Goal: Transaction & Acquisition: Register for event/course

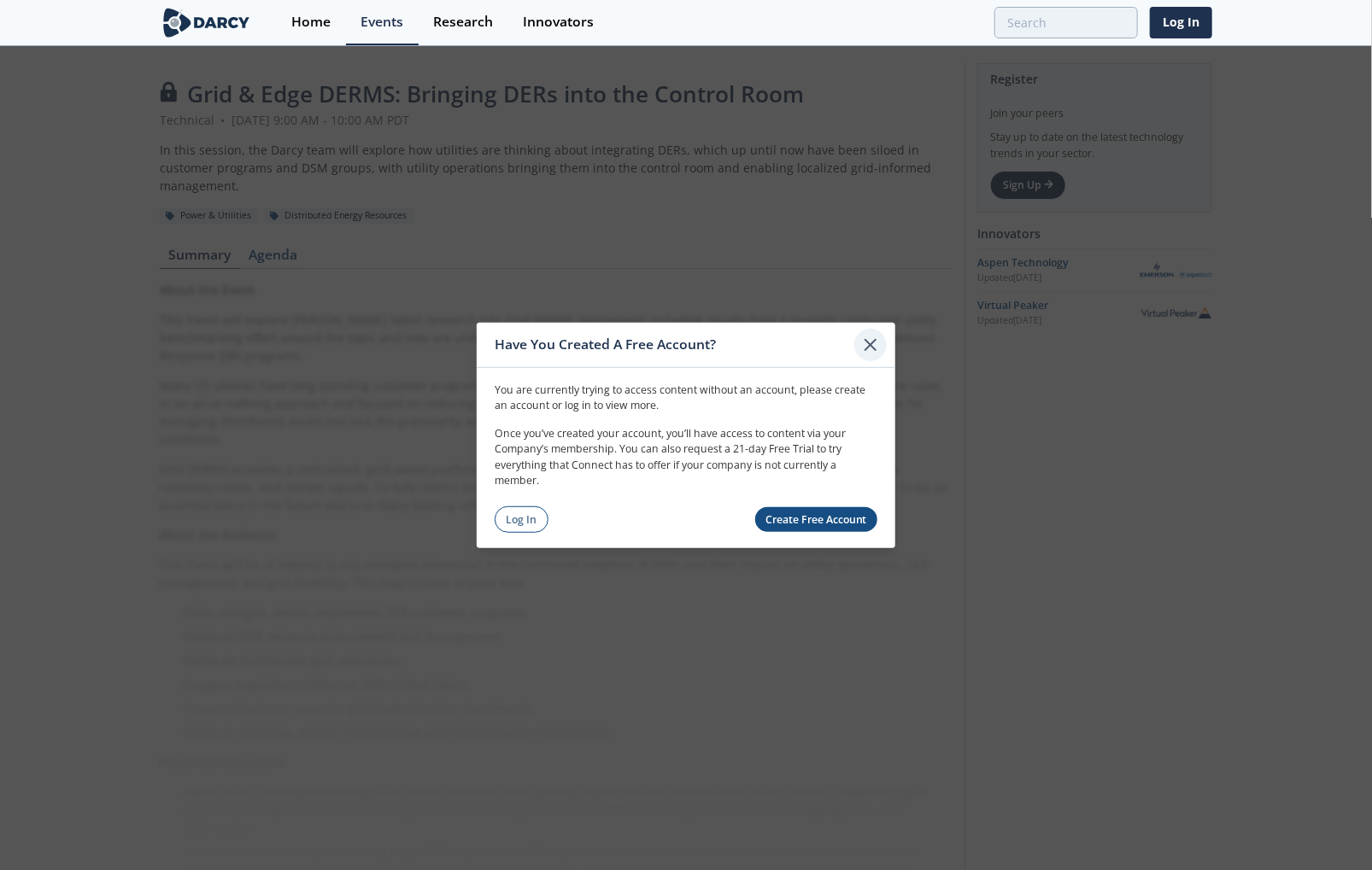
click at [871, 341] on icon at bounding box center [870, 344] width 20 height 20
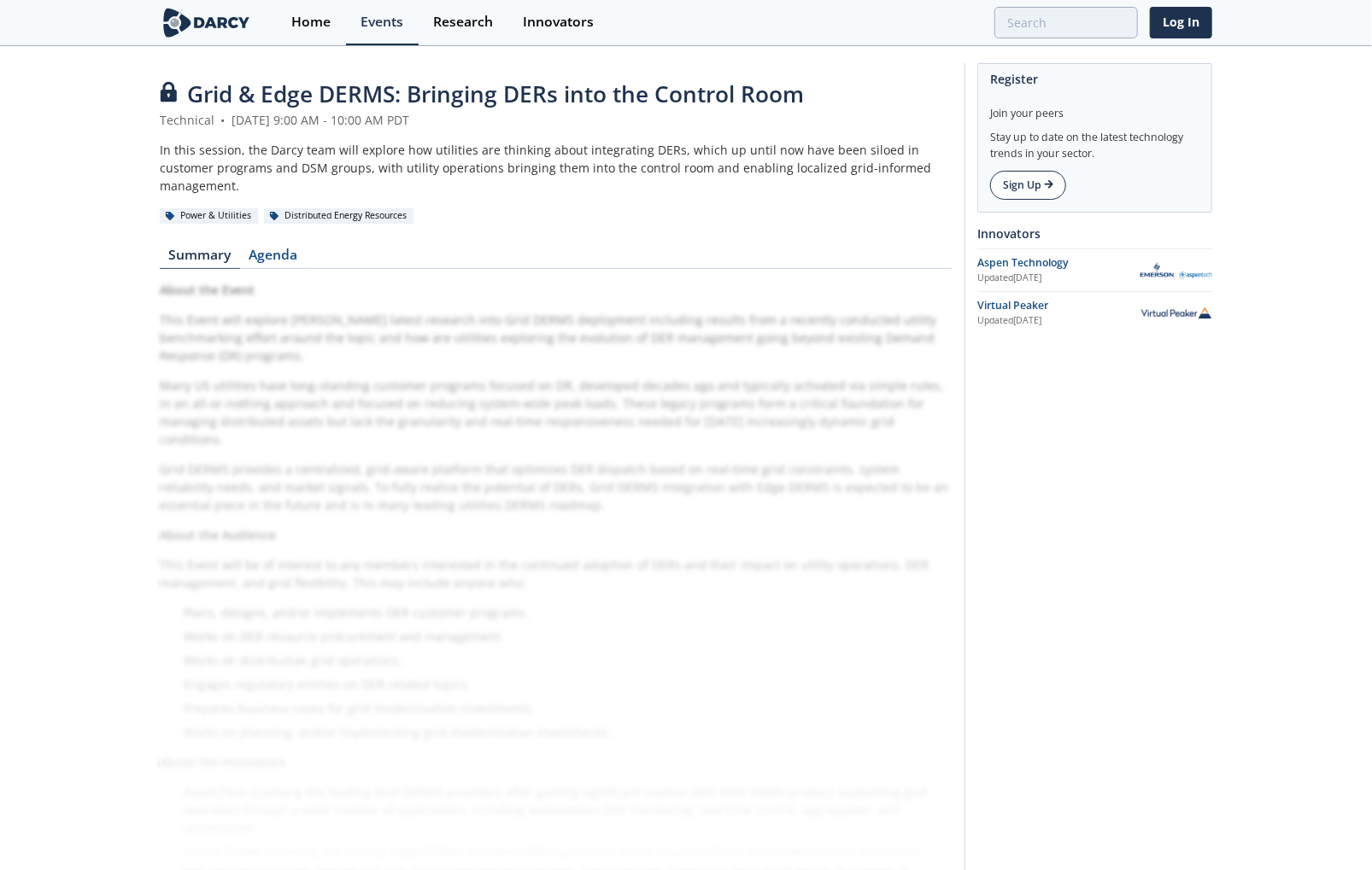
click at [1031, 186] on link "Sign Up" at bounding box center [1028, 184] width 76 height 29
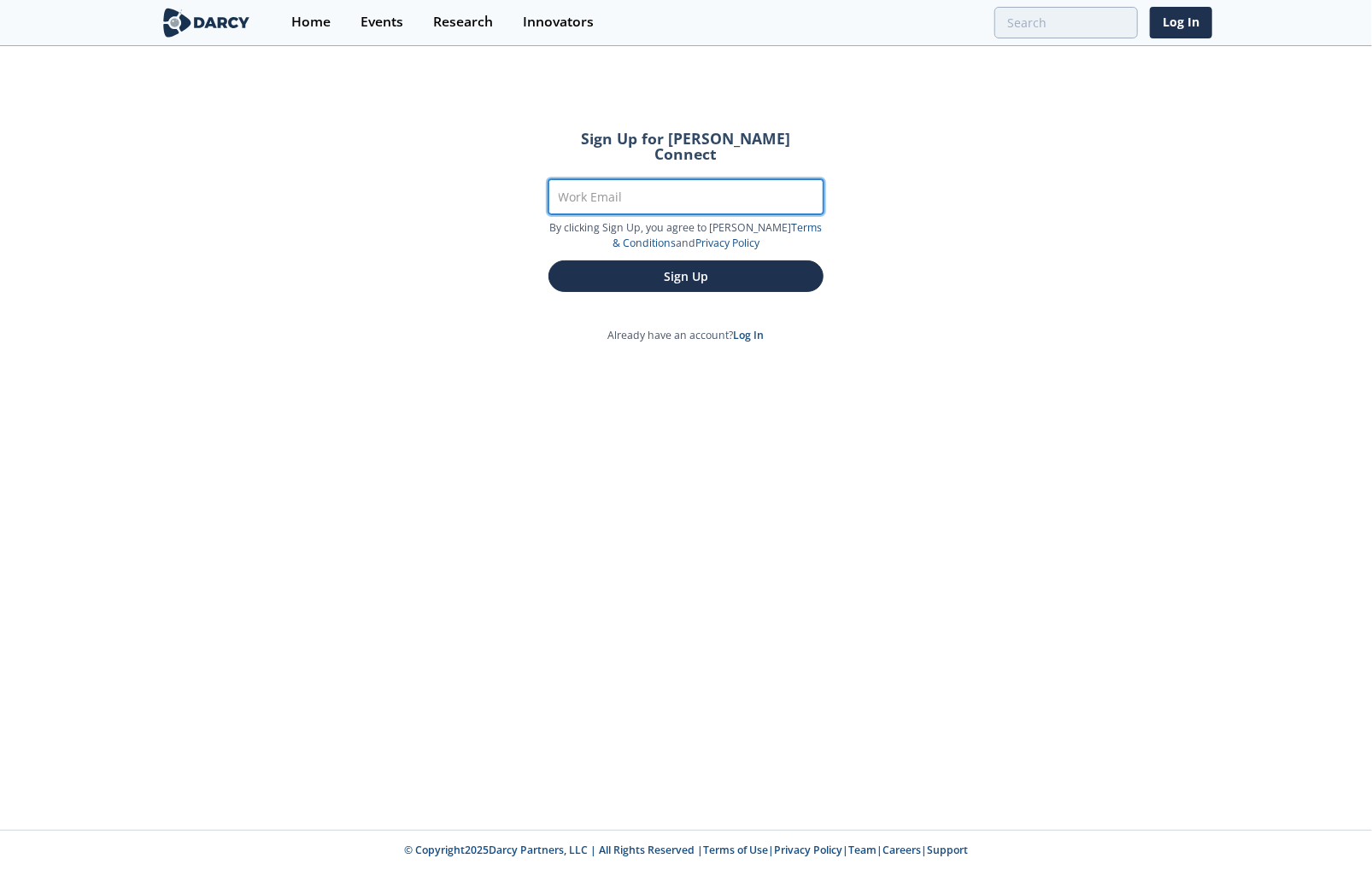
click at [619, 183] on input "Work Email" at bounding box center [685, 196] width 275 height 35
type input "[PERSON_NAME][EMAIL_ADDRESS][PERSON_NAME][DOMAIN_NAME]"
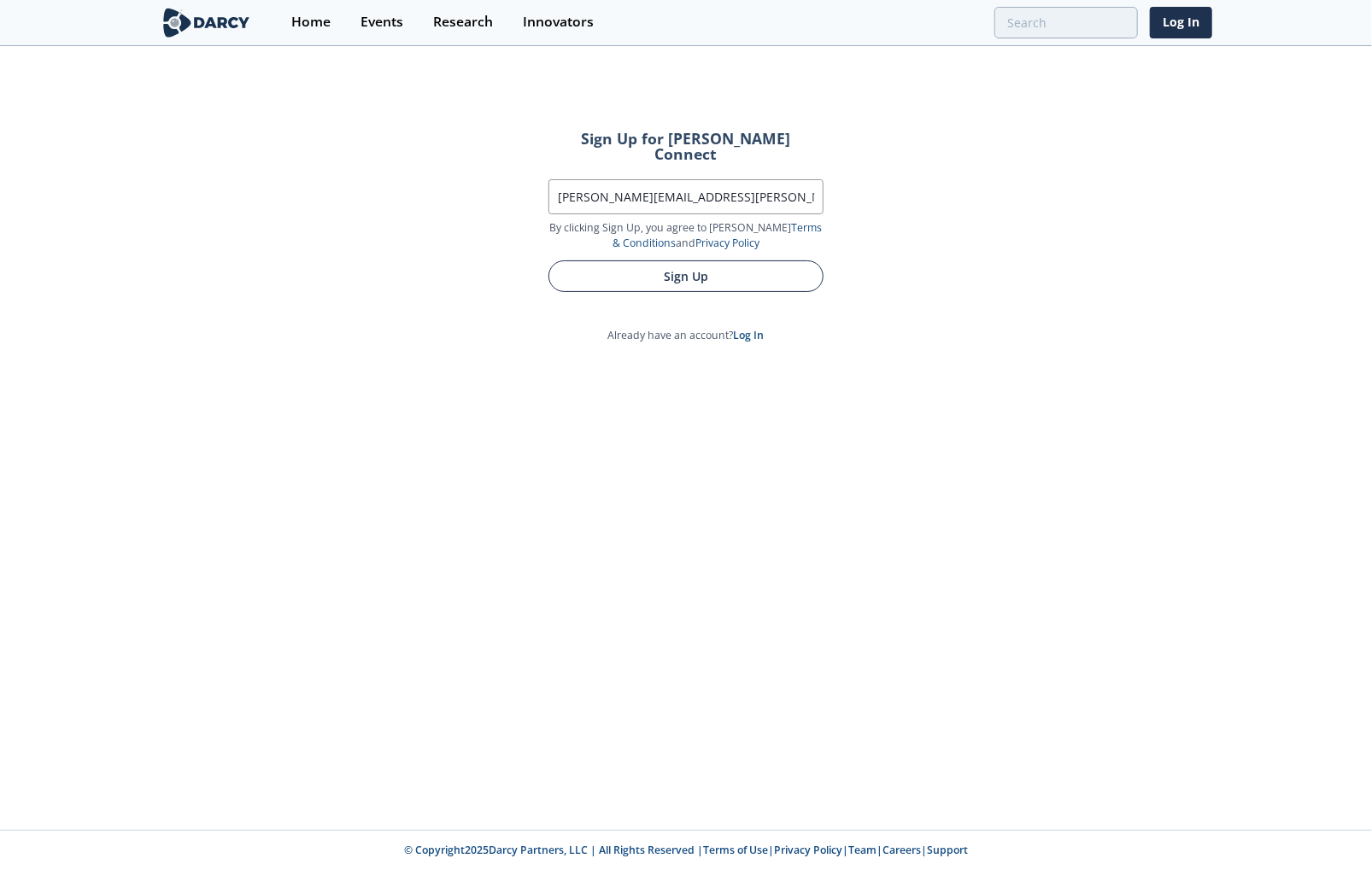
click at [618, 264] on button "Sign Up" at bounding box center [685, 276] width 275 height 32
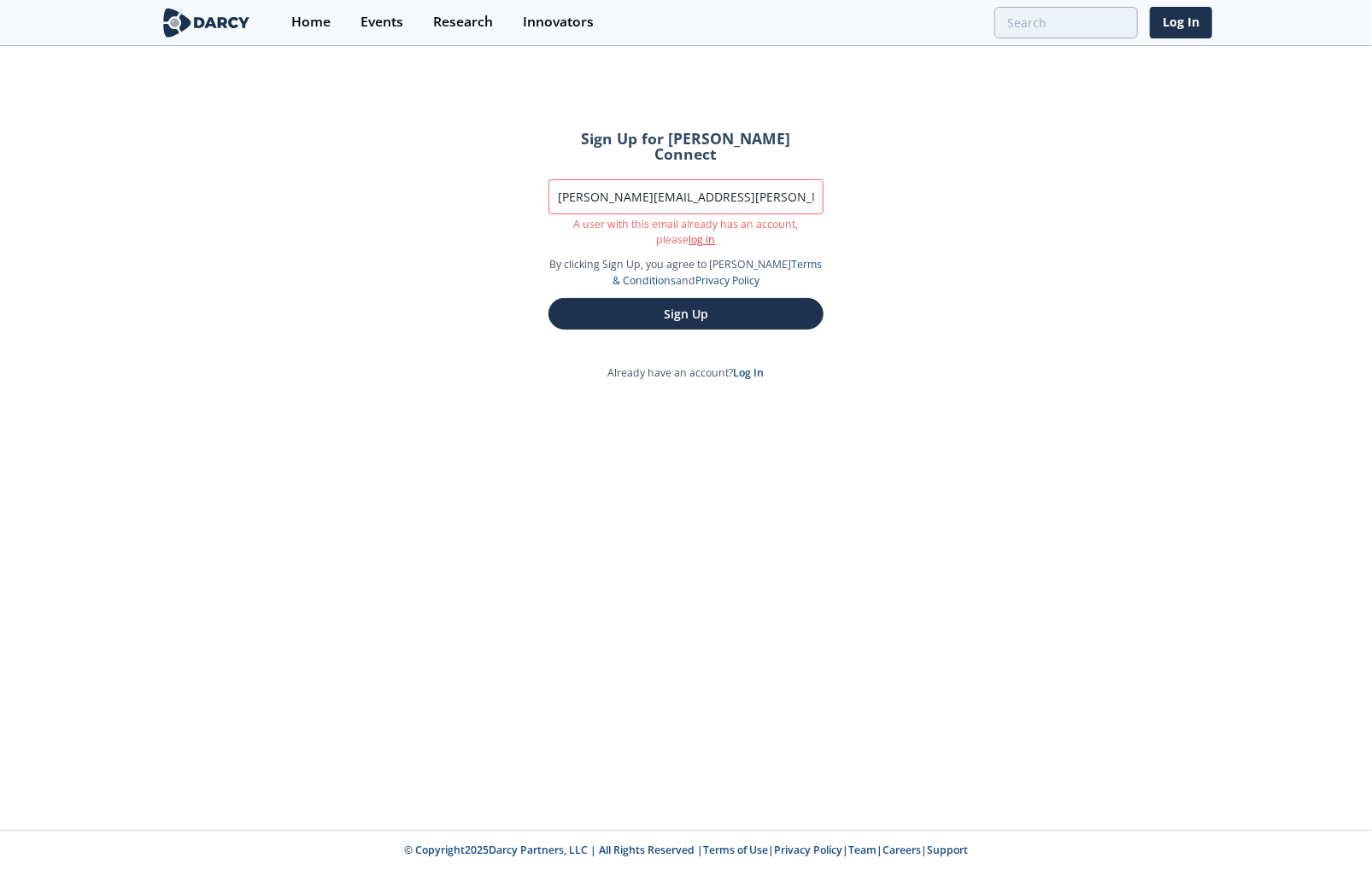
click at [689, 233] on link "log in" at bounding box center [702, 240] width 27 height 15
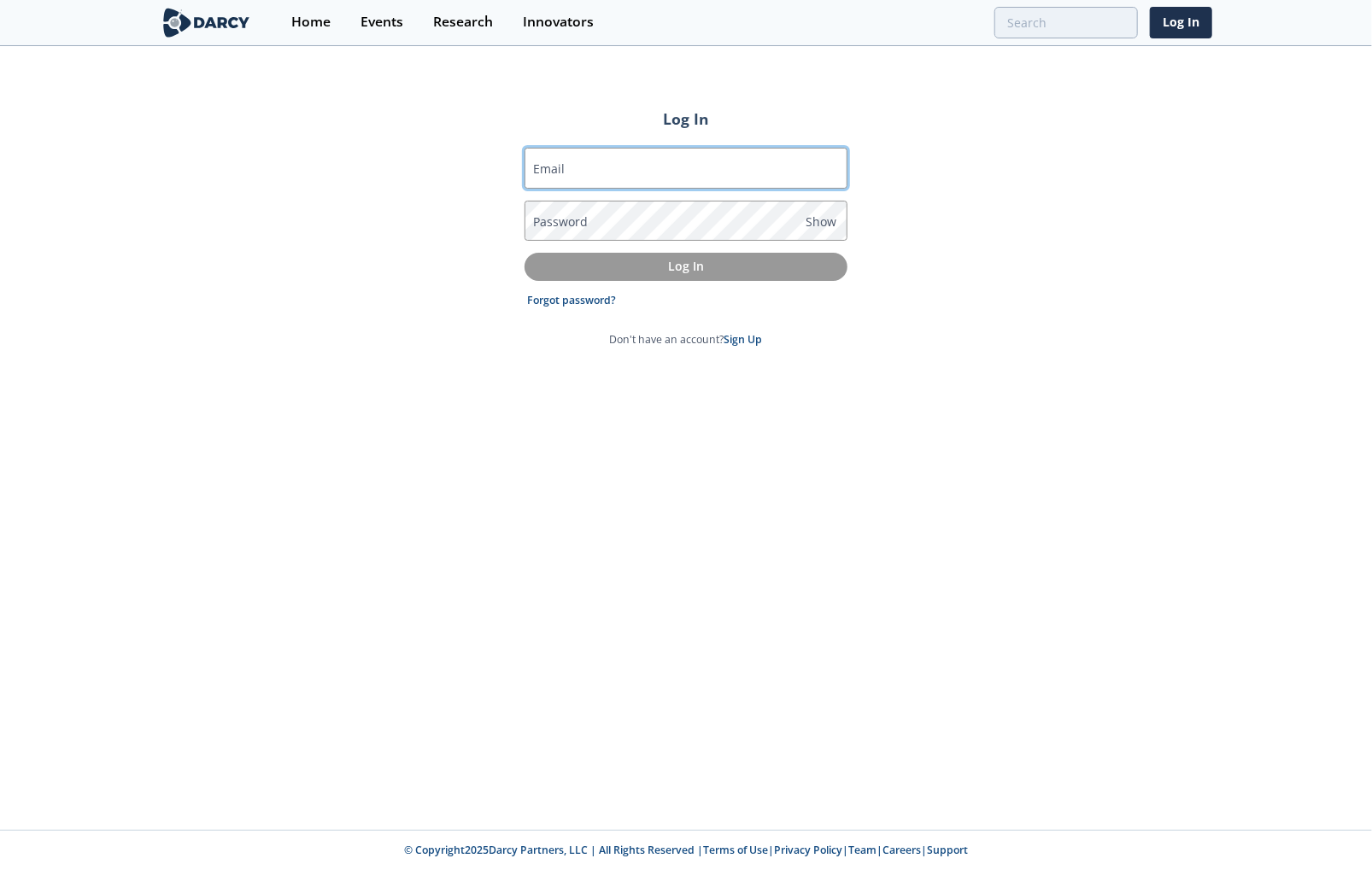
click at [627, 172] on input "Email" at bounding box center [686, 168] width 323 height 41
type input "[PERSON_NAME][EMAIL_ADDRESS][PERSON_NAME][DOMAIN_NAME]"
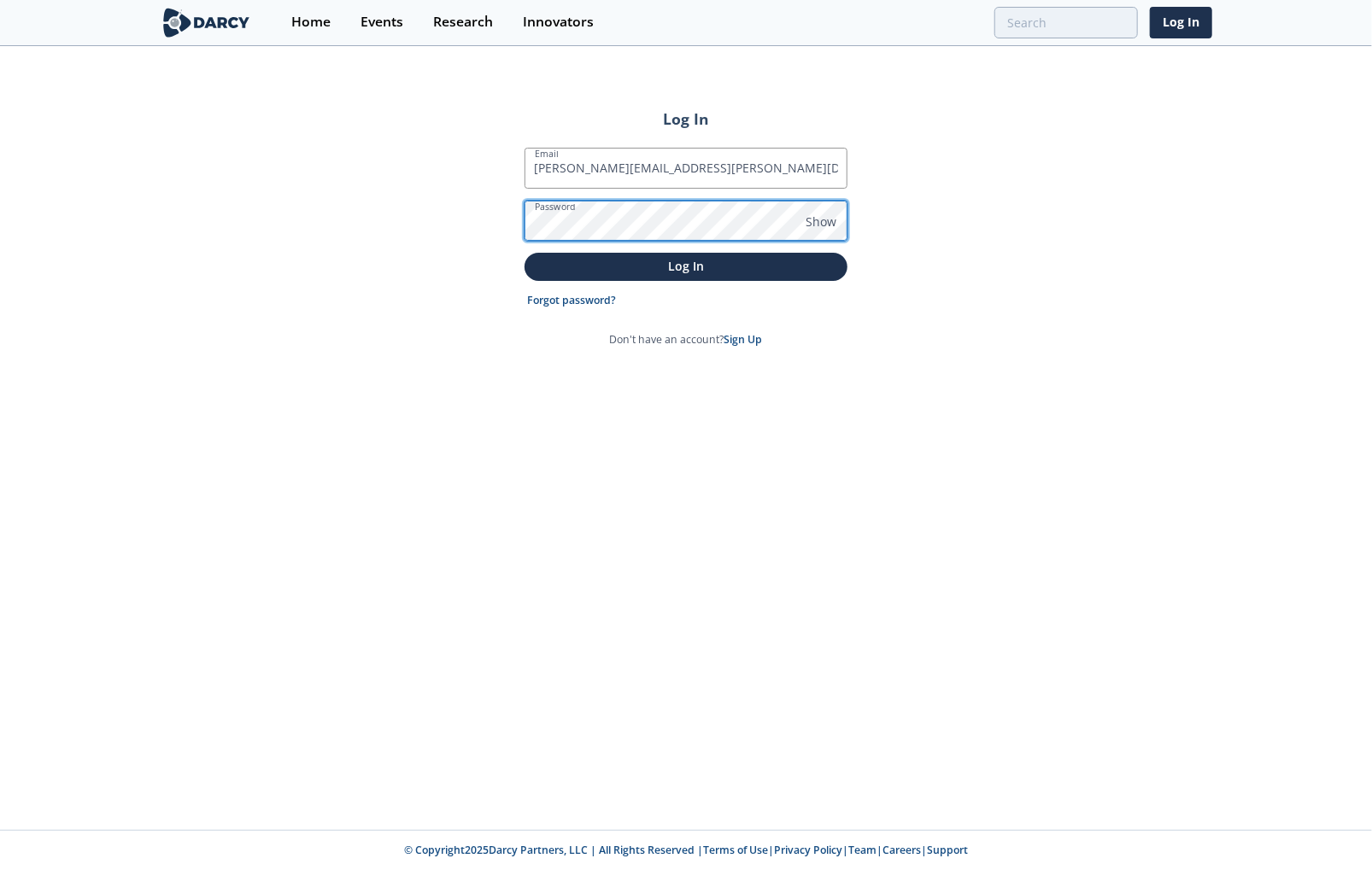
click at [525, 253] on button "Log In" at bounding box center [686, 267] width 323 height 28
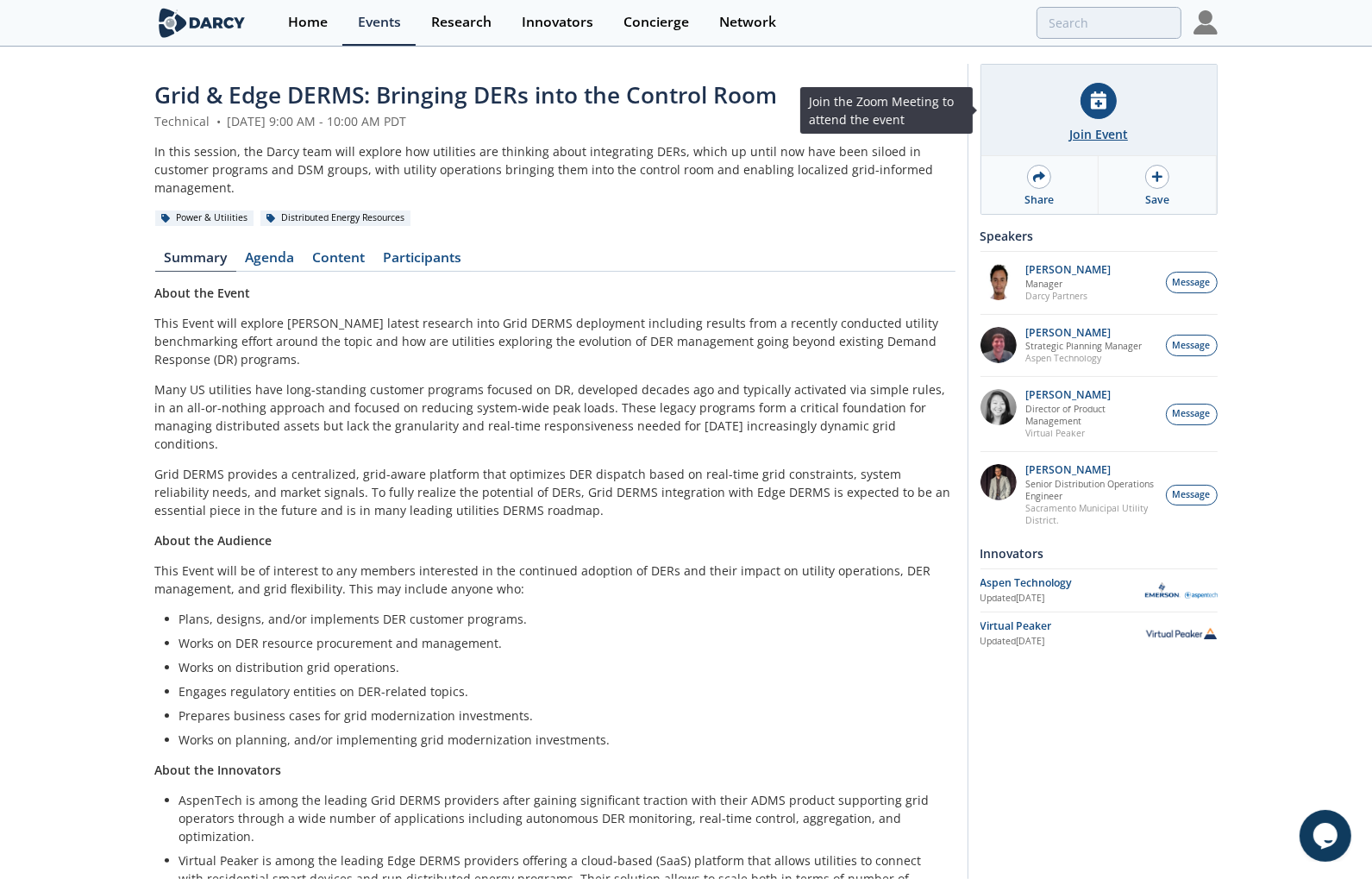
click at [1080, 100] on div at bounding box center [1098, 100] width 36 height 37
